Goal: Transaction & Acquisition: Purchase product/service

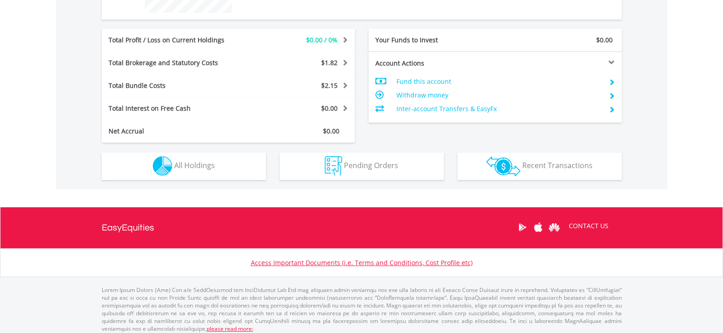
scroll to position [435, 0]
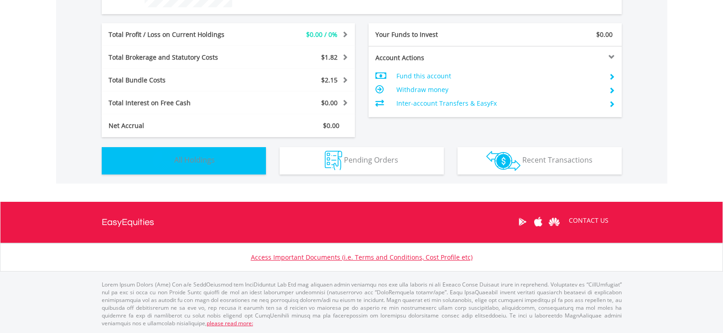
click at [242, 157] on button "Holdings All Holdings" at bounding box center [184, 160] width 164 height 27
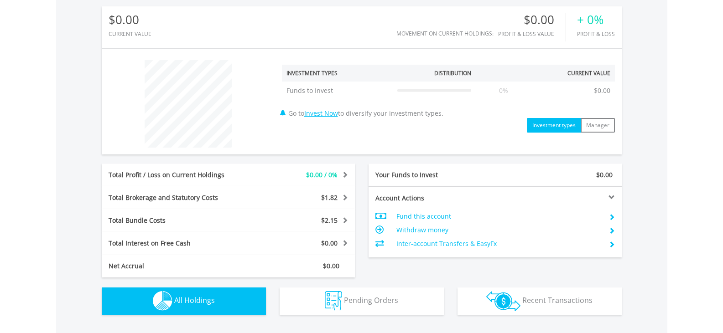
scroll to position [294, 0]
click at [345, 202] on div "$1.82" at bounding box center [301, 198] width 105 height 9
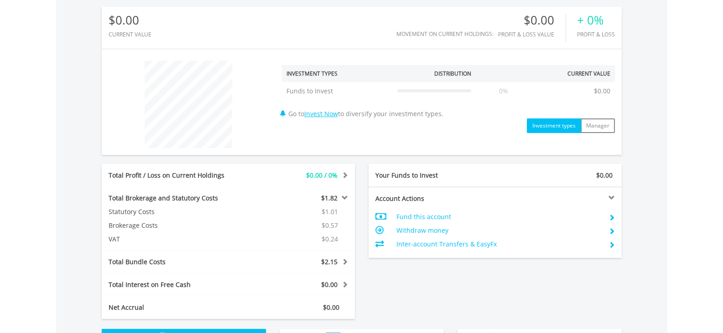
click at [342, 262] on span at bounding box center [343, 262] width 9 height 6
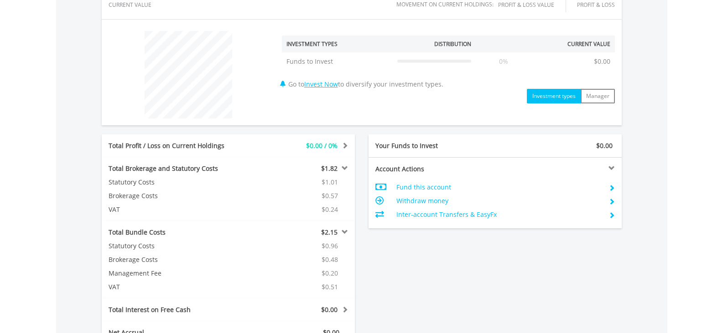
scroll to position [324, 0]
click at [344, 232] on span at bounding box center [343, 231] width 9 height 6
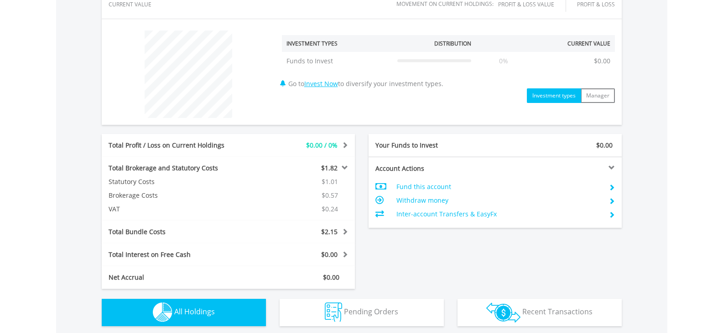
click at [343, 166] on span at bounding box center [343, 168] width 9 height 6
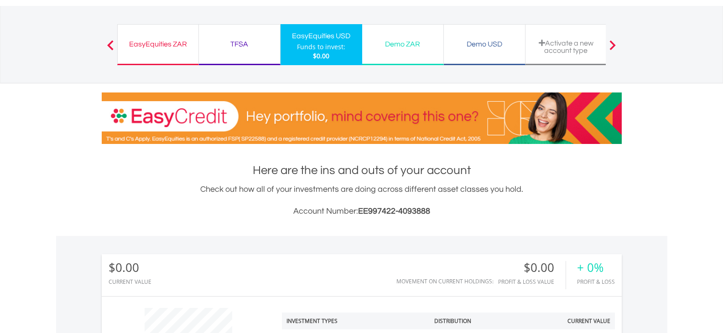
scroll to position [46, 0]
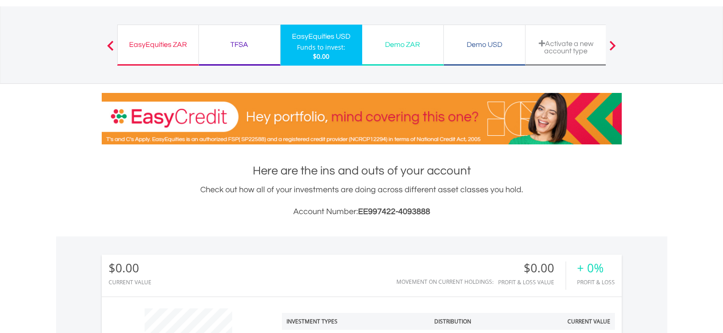
click at [321, 47] on div "Funds to invest:" at bounding box center [321, 47] width 48 height 9
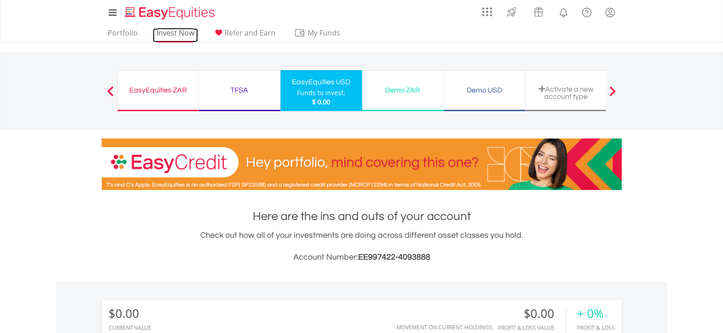
click at [186, 36] on link "Invest Now" at bounding box center [175, 35] width 45 height 14
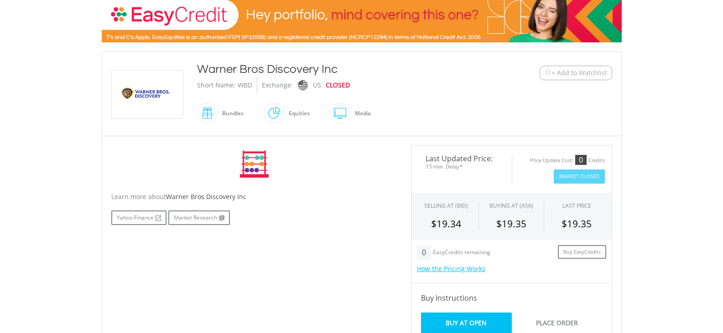
scroll to position [182, 0]
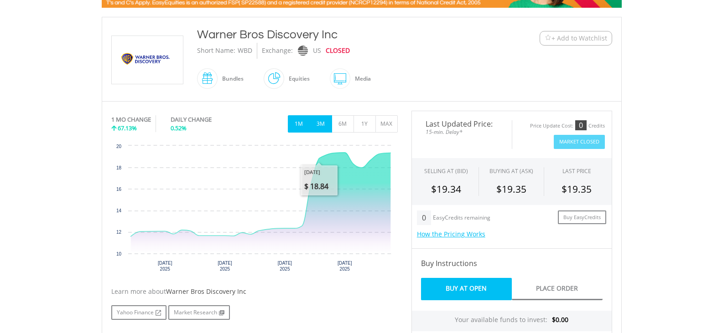
click at [323, 119] on button "3M" at bounding box center [321, 123] width 22 height 17
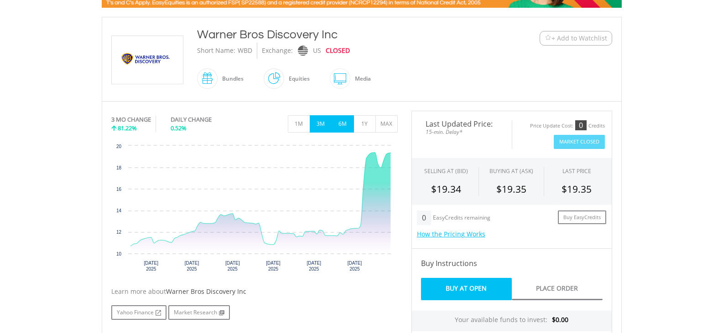
click at [346, 123] on button "6M" at bounding box center [343, 123] width 22 height 17
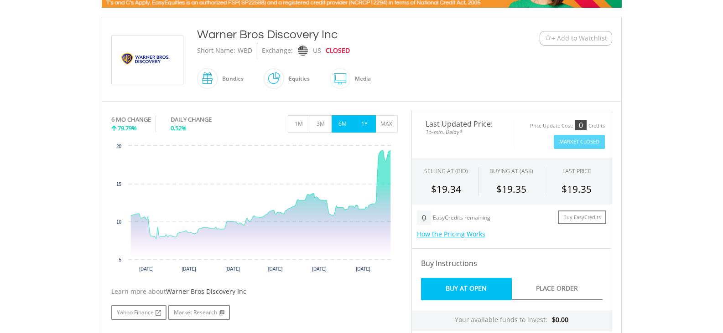
click at [359, 124] on button "1Y" at bounding box center [364, 123] width 22 height 17
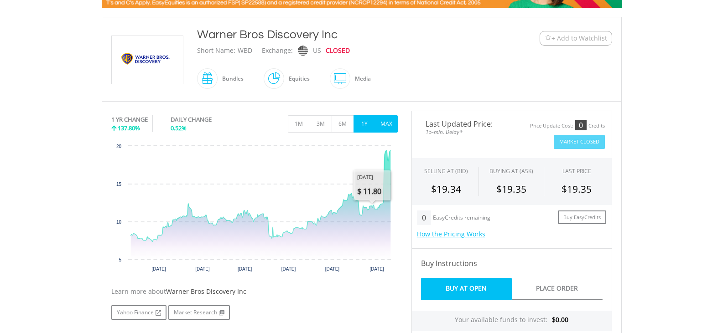
click at [382, 129] on button "MAX" at bounding box center [386, 123] width 22 height 17
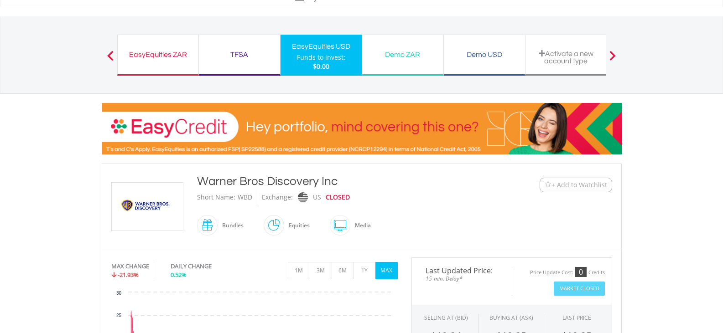
scroll to position [91, 0]
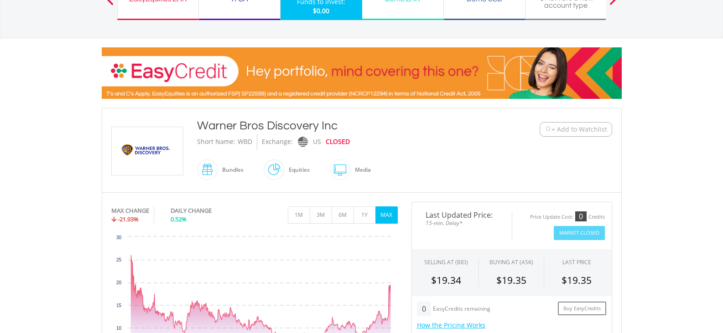
click at [561, 128] on span "+ Add to Watchlist" at bounding box center [579, 129] width 56 height 9
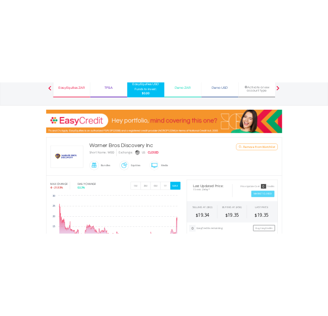
scroll to position [0, 0]
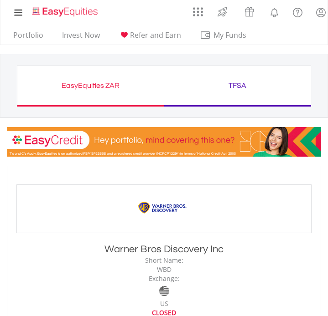
click at [129, 6] on div "My Investments Invest Now New Listings Sell My Recurring Investments Pending Or…" at bounding box center [163, 13] width 313 height 27
click at [88, 37] on link "Invest Now" at bounding box center [80, 38] width 45 height 14
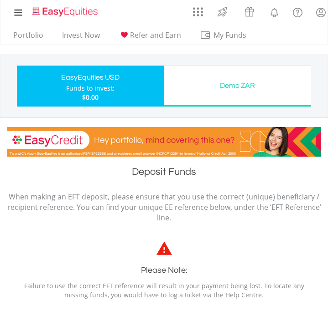
click at [119, 82] on div "EasyEquities USD" at bounding box center [90, 77] width 136 height 13
click at [77, 31] on link "Invest Now" at bounding box center [80, 38] width 45 height 14
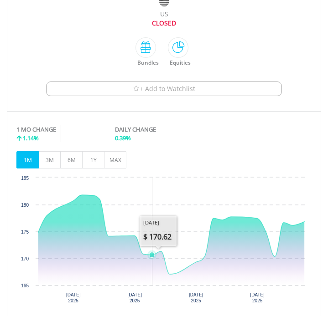
scroll to position [330, 0]
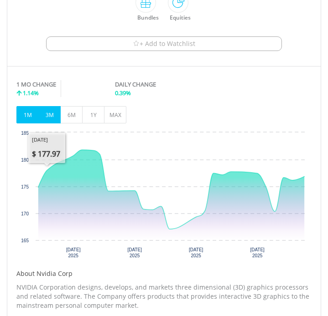
click at [52, 115] on button "3M" at bounding box center [49, 114] width 22 height 17
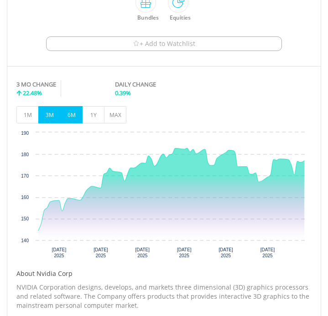
click at [79, 113] on button "6M" at bounding box center [71, 114] width 22 height 17
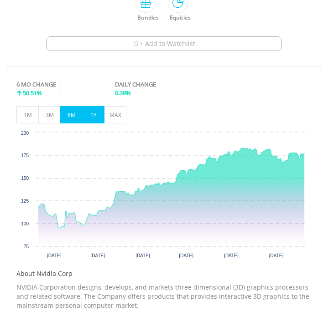
click at [99, 118] on button "1Y" at bounding box center [93, 114] width 22 height 17
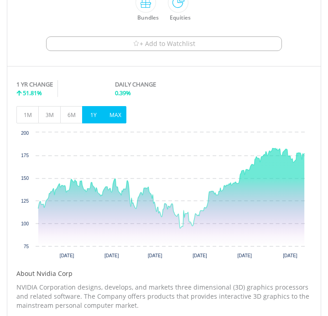
click at [113, 120] on button "MAX" at bounding box center [115, 114] width 22 height 17
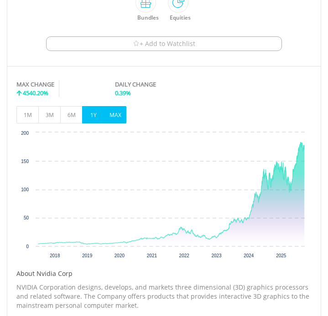
click at [95, 120] on button "1Y" at bounding box center [93, 114] width 22 height 17
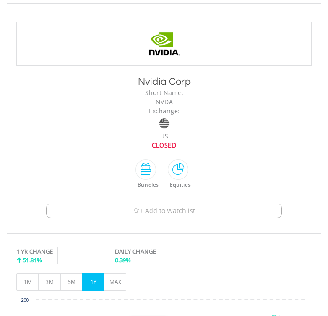
scroll to position [148, 0]
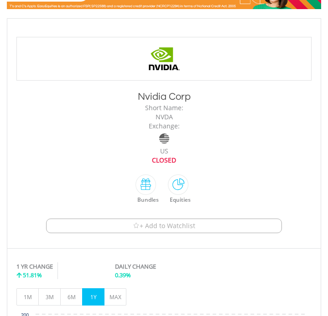
click at [183, 221] on button "+ Add to Watchlist" at bounding box center [164, 226] width 236 height 15
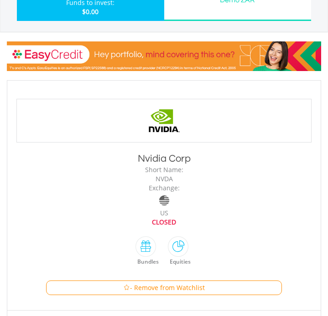
scroll to position [0, 0]
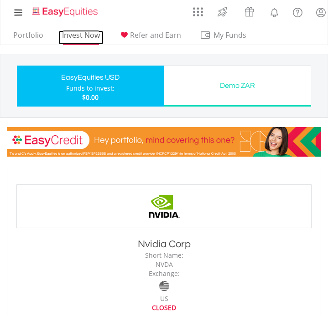
click at [85, 35] on link "Invest Now" at bounding box center [80, 38] width 45 height 14
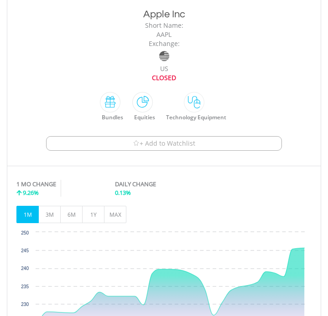
scroll to position [228, 0]
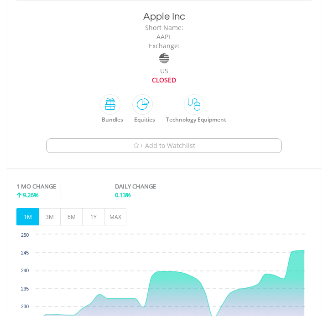
click at [167, 150] on span "+ Add to Watchlist" at bounding box center [168, 145] width 56 height 9
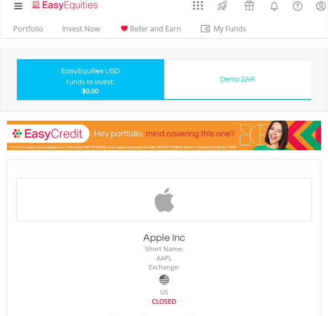
scroll to position [0, 0]
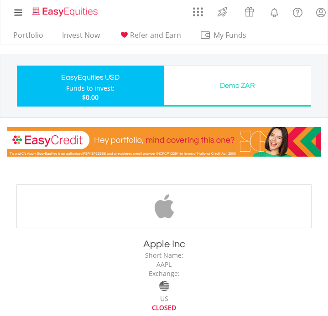
click at [98, 85] on div "Funds to invest:" at bounding box center [90, 88] width 48 height 9
click at [88, 34] on link "Invest Now" at bounding box center [80, 38] width 45 height 14
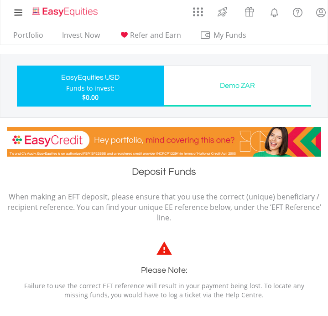
click at [103, 89] on div "Funds to invest:" at bounding box center [90, 88] width 48 height 9
click at [80, 34] on link "Invest Now" at bounding box center [80, 38] width 45 height 14
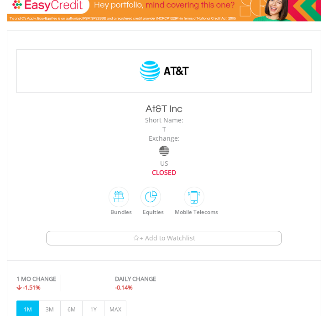
scroll to position [137, 0]
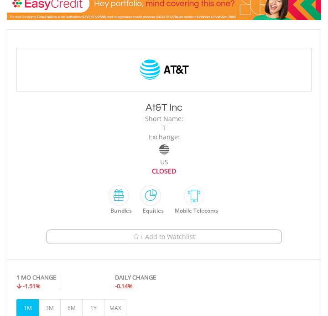
click at [176, 233] on span "+ Add to Watchlist" at bounding box center [168, 237] width 56 height 9
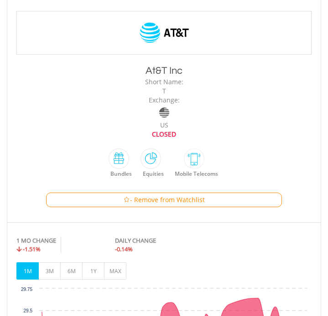
scroll to position [319, 0]
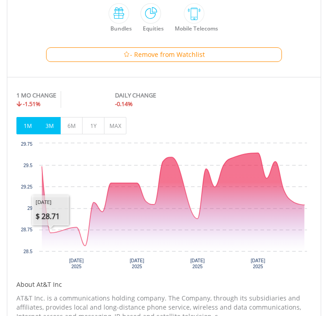
click at [51, 128] on button "3M" at bounding box center [49, 125] width 22 height 17
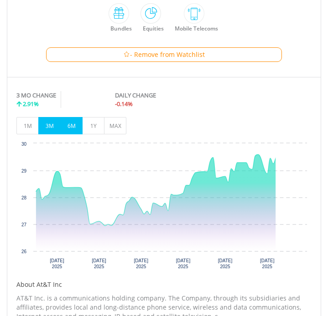
click at [73, 131] on button "6M" at bounding box center [71, 125] width 22 height 17
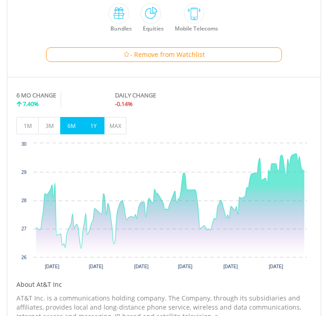
click at [91, 130] on button "1Y" at bounding box center [93, 125] width 22 height 17
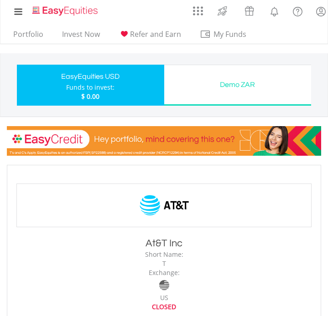
scroll to position [0, 0]
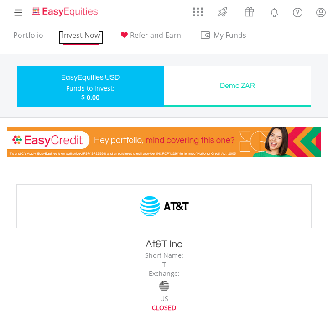
click at [85, 33] on link "Invest Now" at bounding box center [80, 38] width 45 height 14
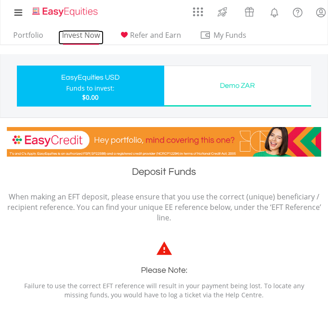
click at [89, 34] on link "Invest Now" at bounding box center [80, 38] width 45 height 14
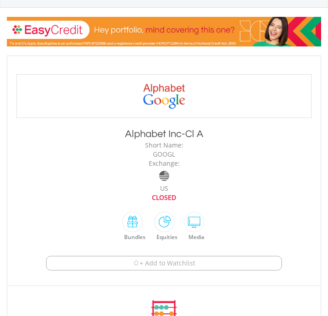
scroll to position [137, 0]
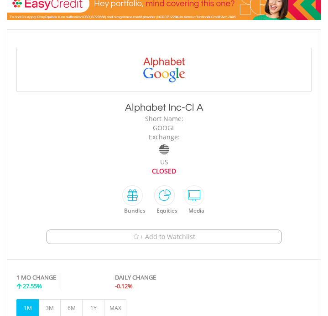
click at [192, 235] on span "+ Add to Watchlist" at bounding box center [168, 237] width 56 height 9
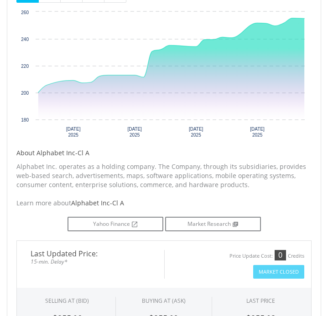
scroll to position [319, 0]
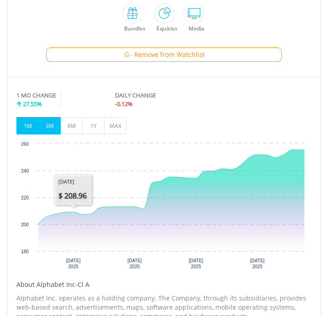
click at [51, 127] on button "3M" at bounding box center [49, 125] width 22 height 17
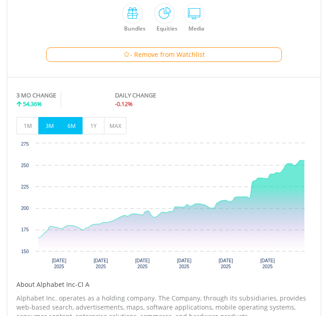
click at [72, 129] on button "6M" at bounding box center [71, 125] width 22 height 17
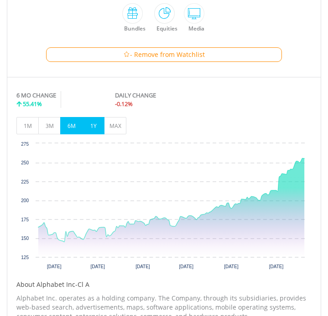
click at [88, 130] on button "1Y" at bounding box center [93, 125] width 22 height 17
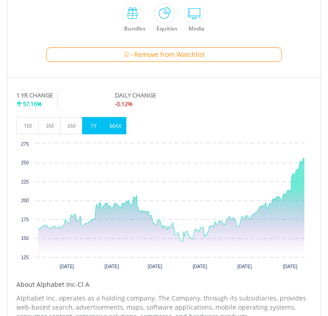
click at [107, 126] on button "MAX" at bounding box center [115, 125] width 22 height 17
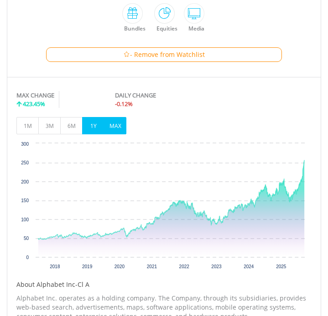
click at [98, 126] on button "1Y" at bounding box center [93, 125] width 22 height 17
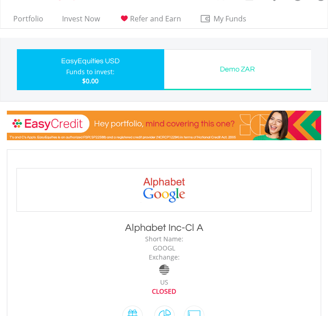
scroll to position [0, 0]
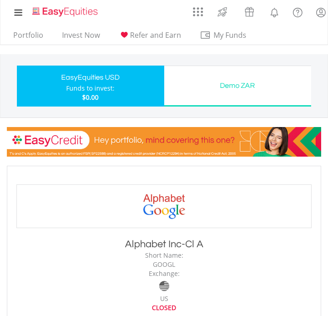
click at [123, 83] on div "EasyEquities USD" at bounding box center [90, 77] width 136 height 13
click at [87, 32] on link "Invest Now" at bounding box center [80, 38] width 45 height 14
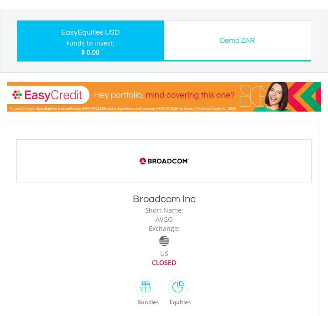
scroll to position [137, 0]
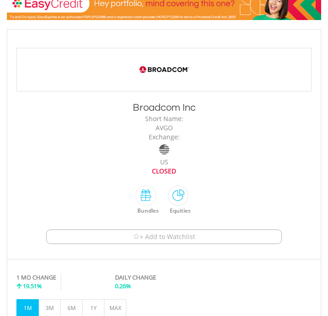
click at [182, 239] on span "+ Add to Watchlist" at bounding box center [168, 237] width 56 height 9
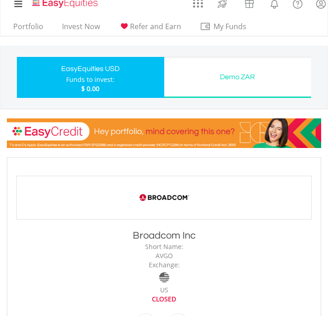
scroll to position [0, 0]
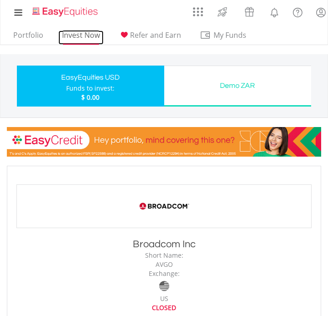
click at [85, 36] on link "Invest Now" at bounding box center [80, 38] width 45 height 14
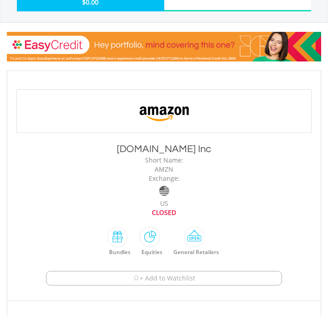
scroll to position [182, 0]
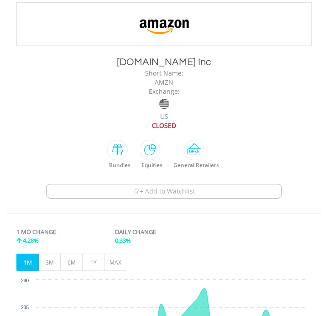
click at [166, 193] on span "+ Add to Watchlist" at bounding box center [168, 191] width 56 height 9
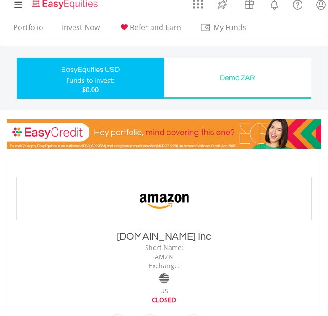
scroll to position [0, 0]
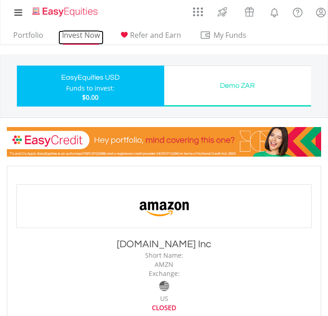
click at [78, 34] on link "Invest Now" at bounding box center [80, 38] width 45 height 14
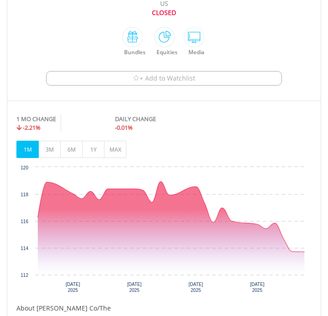
scroll to position [243, 0]
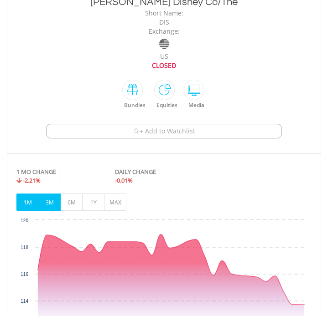
click at [49, 197] on button "3M" at bounding box center [49, 202] width 22 height 17
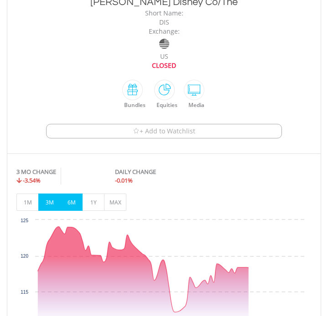
click at [71, 204] on button "6M" at bounding box center [71, 202] width 22 height 17
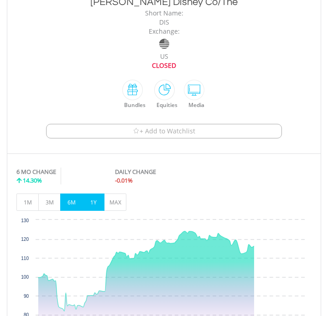
click at [92, 205] on button "1Y" at bounding box center [93, 202] width 22 height 17
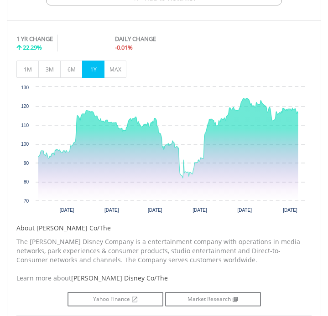
scroll to position [379, 0]
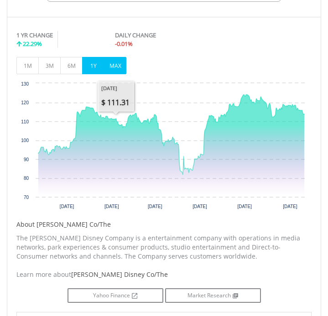
click at [117, 64] on button "MAX" at bounding box center [115, 65] width 22 height 17
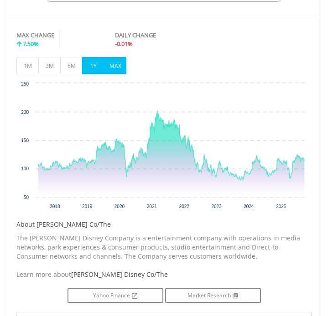
click at [96, 66] on button "1Y" at bounding box center [93, 65] width 22 height 17
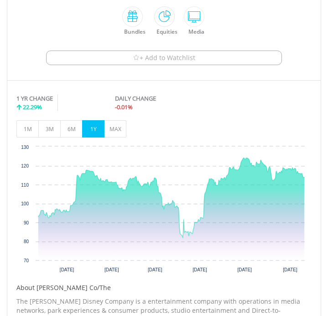
scroll to position [288, 0]
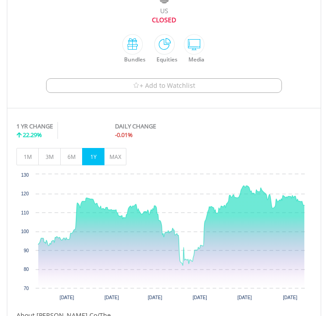
click at [174, 83] on span "+ Add to Watchlist" at bounding box center [168, 85] width 56 height 9
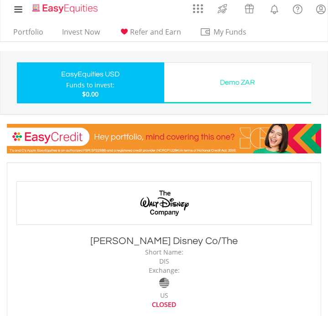
scroll to position [0, 0]
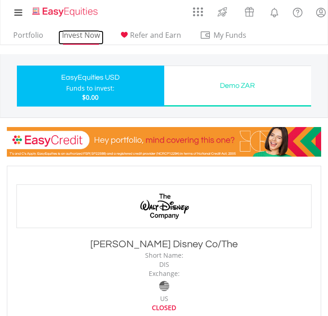
click at [85, 32] on link "Invest Now" at bounding box center [80, 38] width 45 height 14
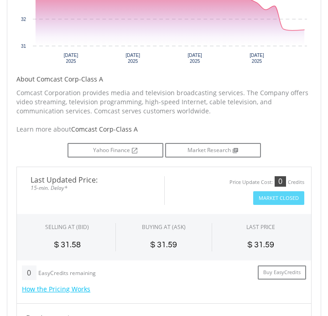
scroll to position [365, 0]
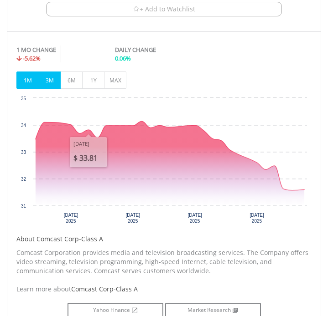
click at [55, 82] on button "3M" at bounding box center [49, 80] width 22 height 17
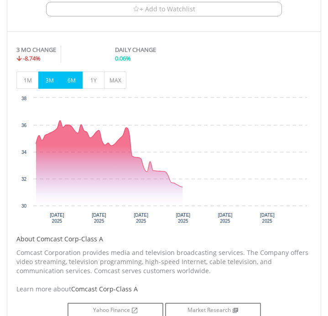
click at [78, 85] on button "6M" at bounding box center [71, 80] width 22 height 17
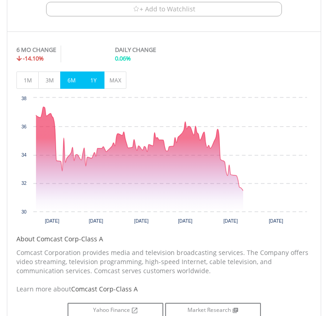
click at [100, 80] on button "1Y" at bounding box center [93, 80] width 22 height 17
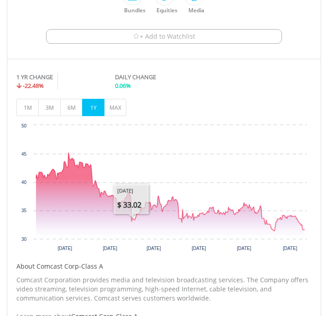
scroll to position [319, 0]
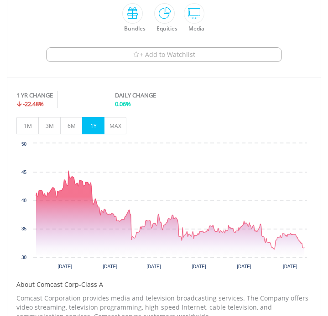
click at [169, 54] on span "+ Add to Watchlist" at bounding box center [168, 54] width 56 height 9
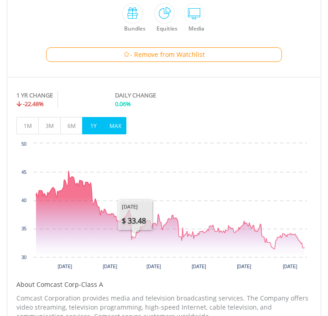
click at [113, 128] on button "MAX" at bounding box center [115, 125] width 22 height 17
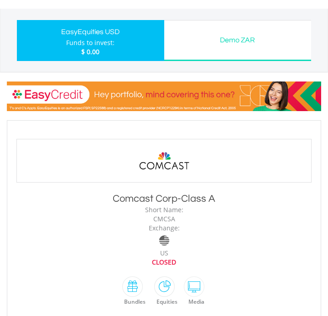
scroll to position [0, 0]
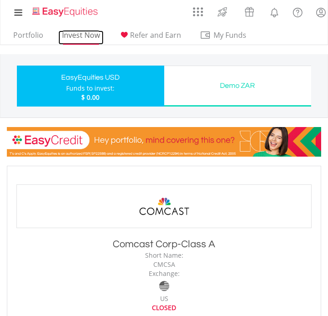
click at [80, 35] on link "Invest Now" at bounding box center [80, 38] width 45 height 14
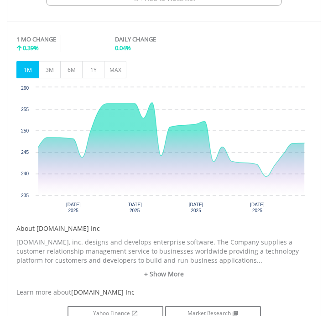
scroll to position [274, 0]
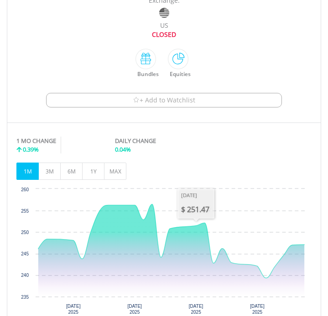
click at [183, 98] on span "+ Add to Watchlist" at bounding box center [168, 100] width 56 height 9
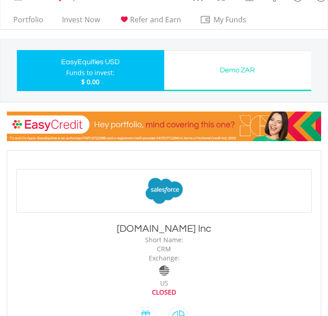
scroll to position [0, 0]
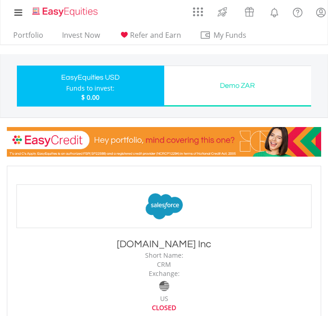
click at [90, 81] on div "EasyEquities USD" at bounding box center [90, 77] width 136 height 13
click at [75, 33] on link "Invest Now" at bounding box center [80, 38] width 45 height 14
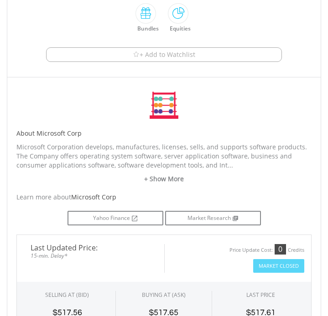
scroll to position [318, 0]
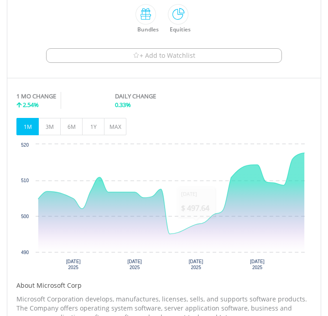
click at [197, 53] on button "+ Add to Watchlist" at bounding box center [164, 55] width 236 height 15
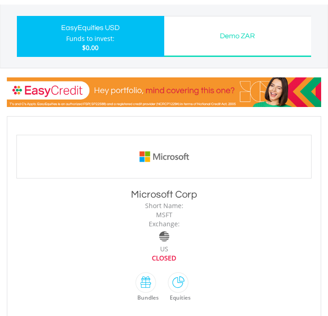
scroll to position [45, 0]
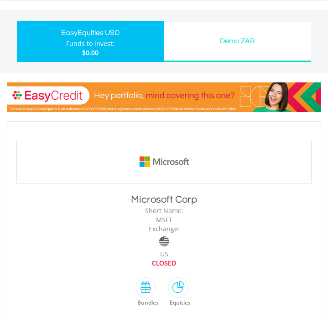
click at [113, 34] on div "EasyEquities USD" at bounding box center [90, 32] width 136 height 13
